Goal: Check status

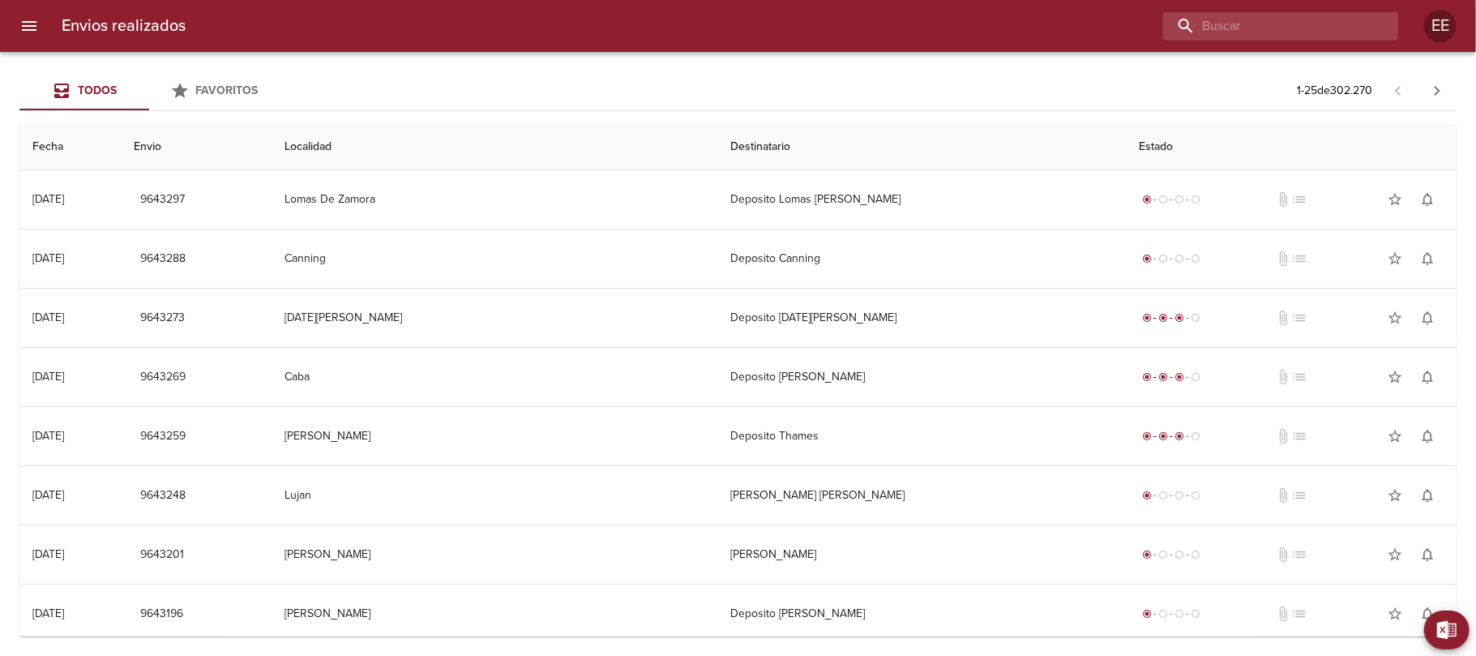
paste input "[PERSON_NAME] ML"
type input "[PERSON_NAME]"
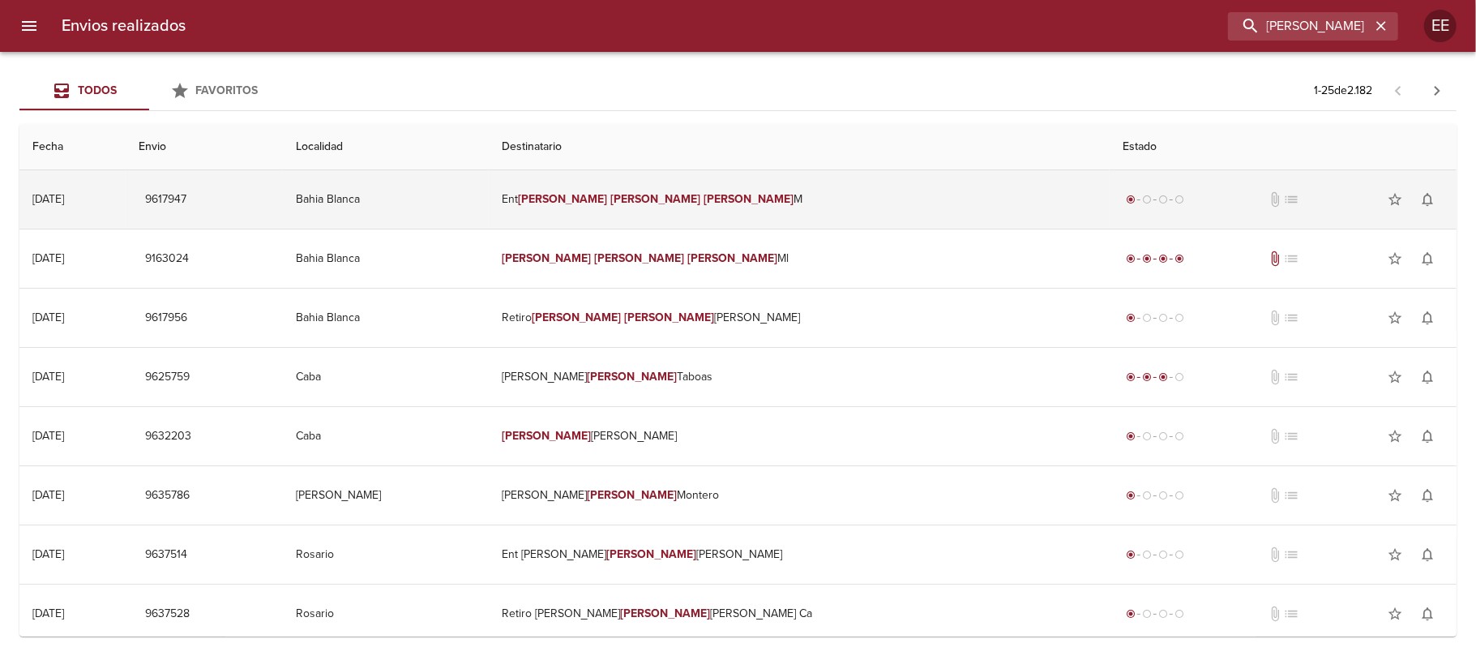
click at [750, 201] on em "[PERSON_NAME]" at bounding box center [749, 199] width 90 height 14
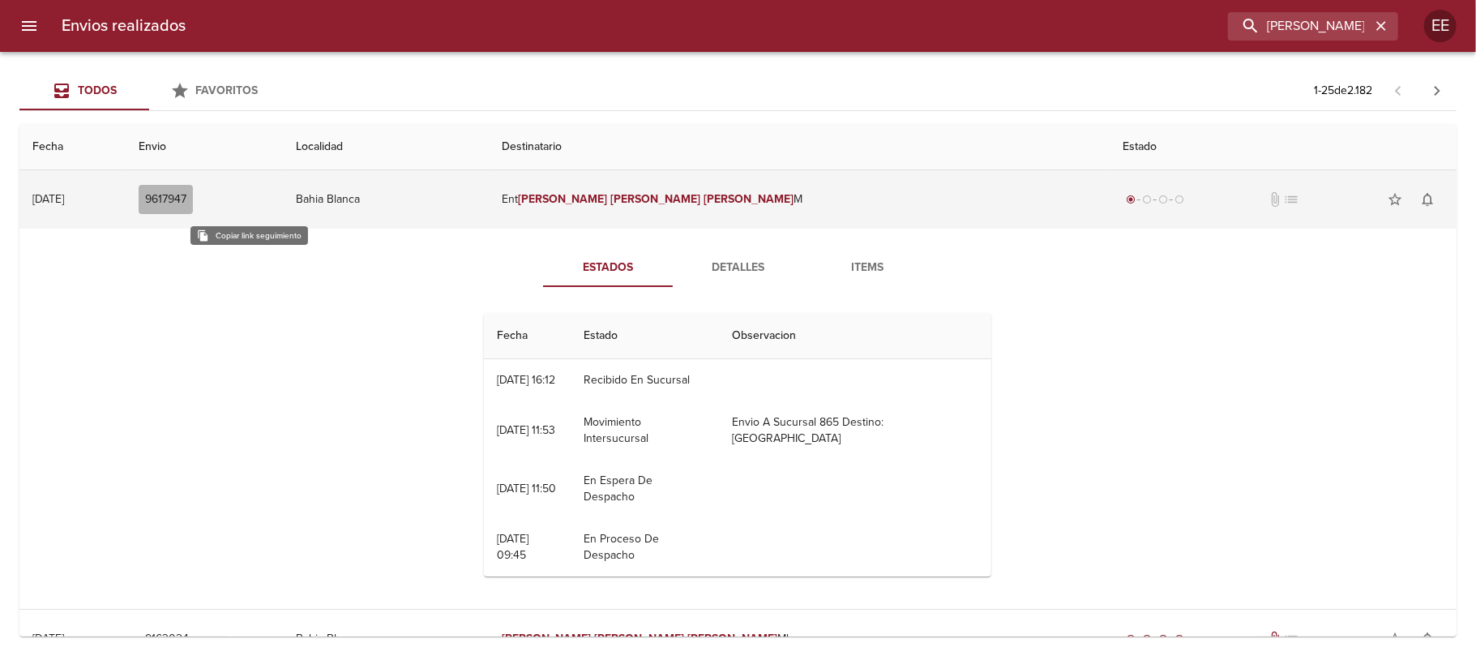
click at [186, 191] on span "9617947" at bounding box center [165, 200] width 41 height 20
click at [186, 195] on span "9617947" at bounding box center [165, 200] width 41 height 20
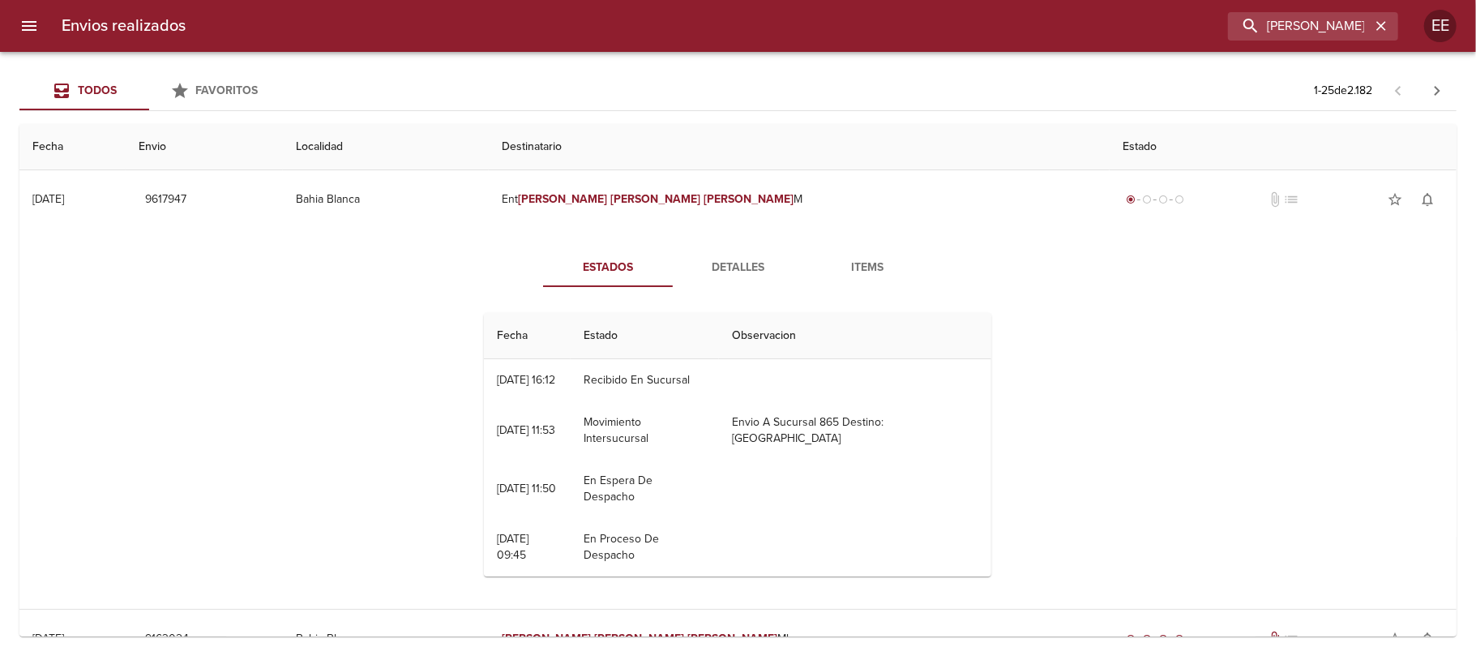
click at [744, 259] on span "Detalles" at bounding box center [738, 268] width 110 height 20
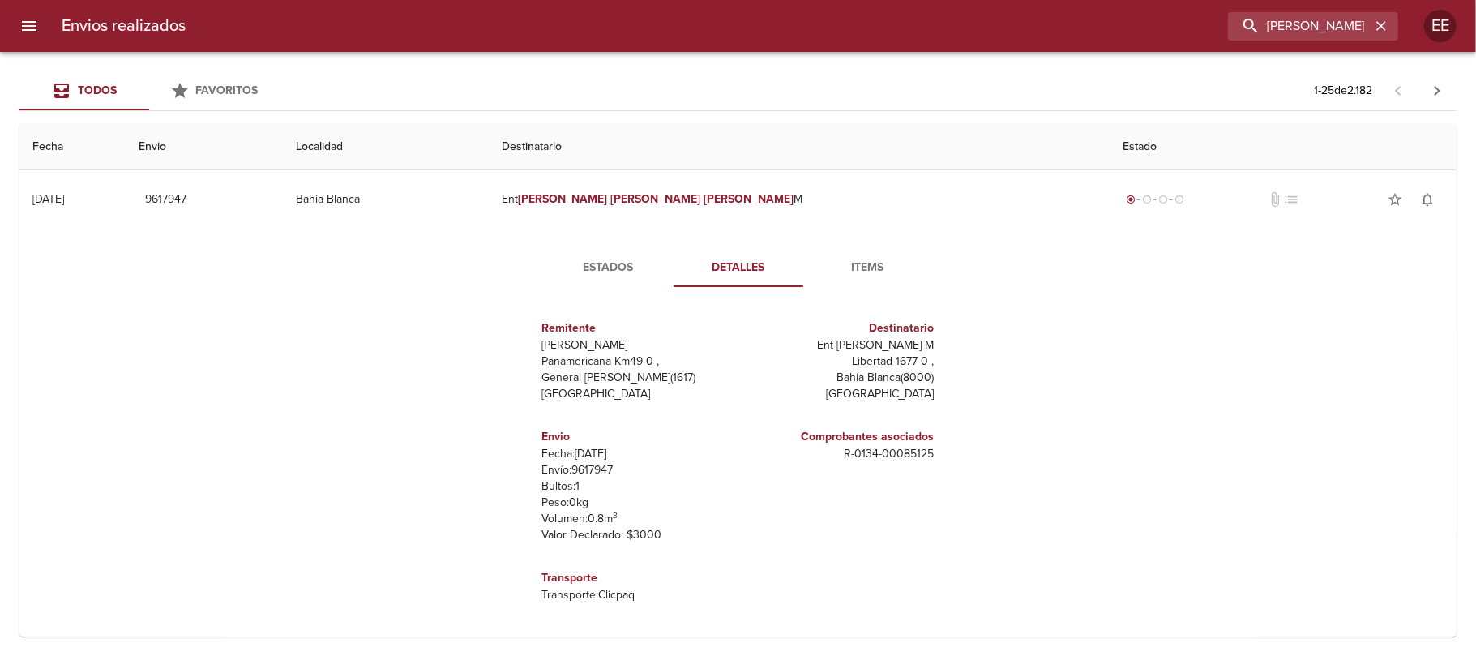
click at [886, 267] on span "Items" at bounding box center [868, 268] width 110 height 20
